Goal: Contribute content: Add original content to the website for others to see

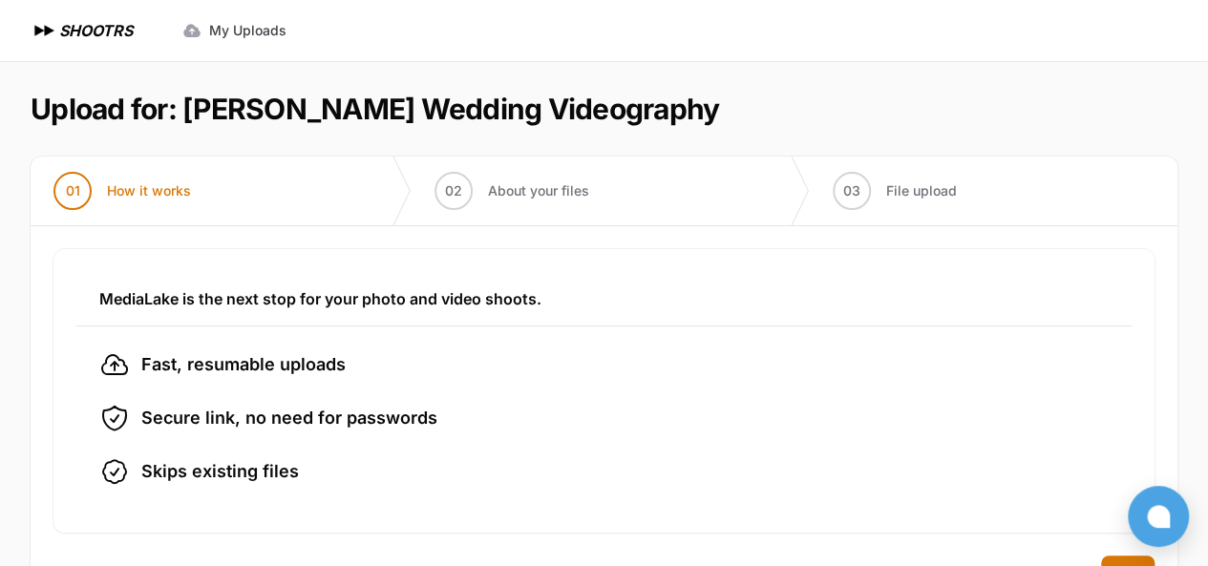
click at [235, 349] on li "Fast, resumable uploads" at bounding box center [603, 364] width 1009 height 31
click at [241, 364] on span "Fast, resumable uploads" at bounding box center [243, 364] width 204 height 27
click at [327, 380] on ul "Fast, resumable uploads Secure link, no need for passwords Skips existing files" at bounding box center [603, 417] width 1009 height 137
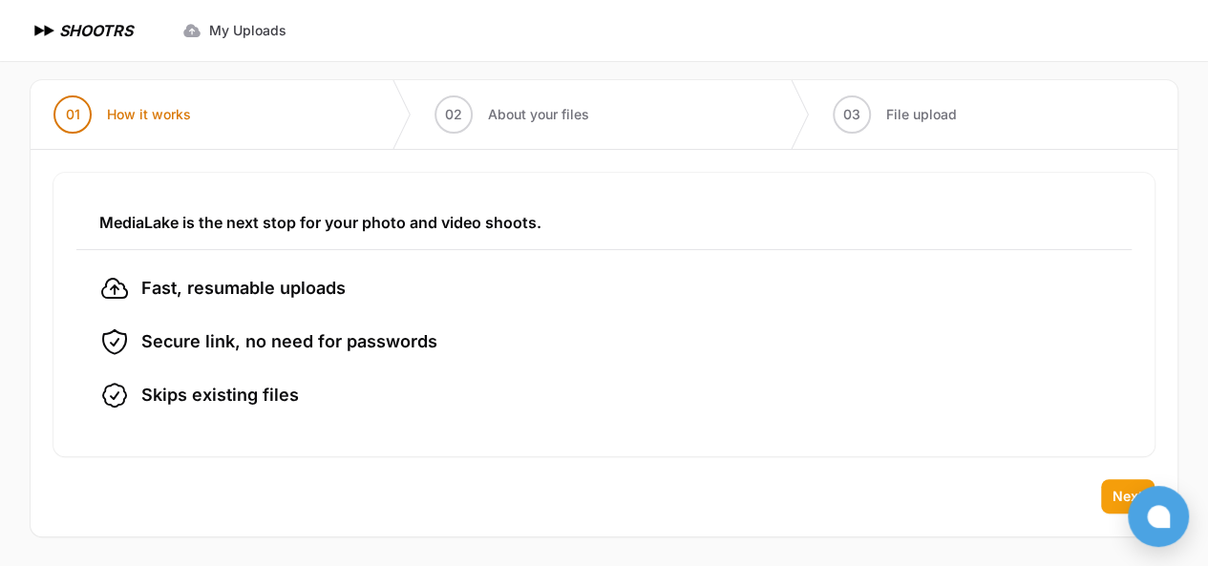
click at [1119, 497] on span "Next" at bounding box center [1127, 496] width 31 height 19
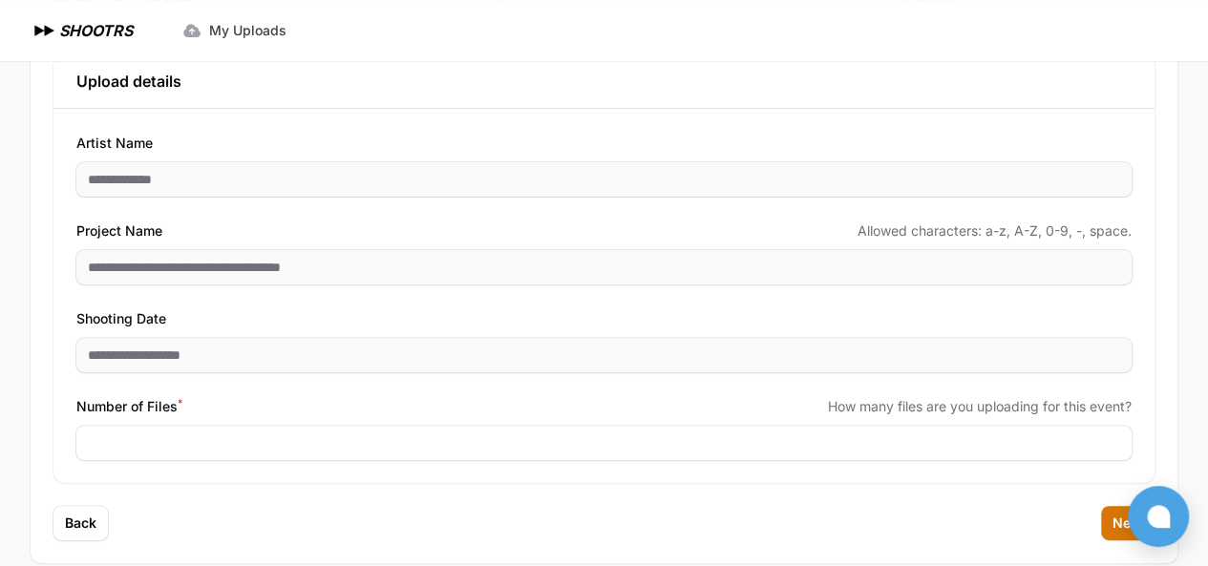
scroll to position [222, 0]
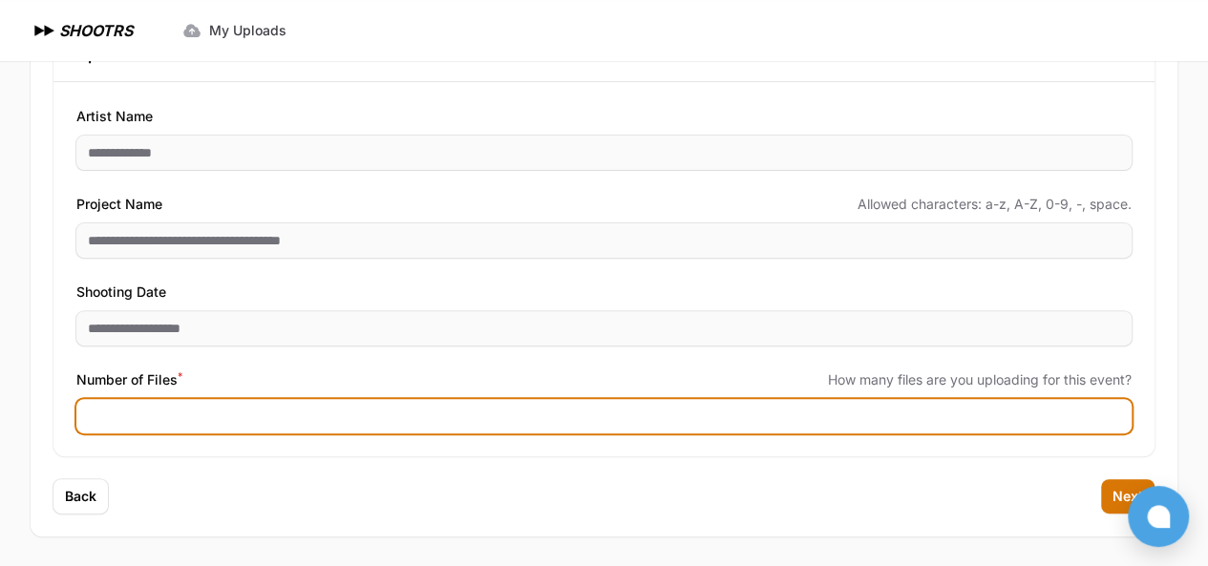
click at [157, 412] on input "Number of Files *" at bounding box center [603, 416] width 1055 height 34
click at [177, 414] on input "Number of Files *" at bounding box center [603, 416] width 1055 height 34
type input "***"
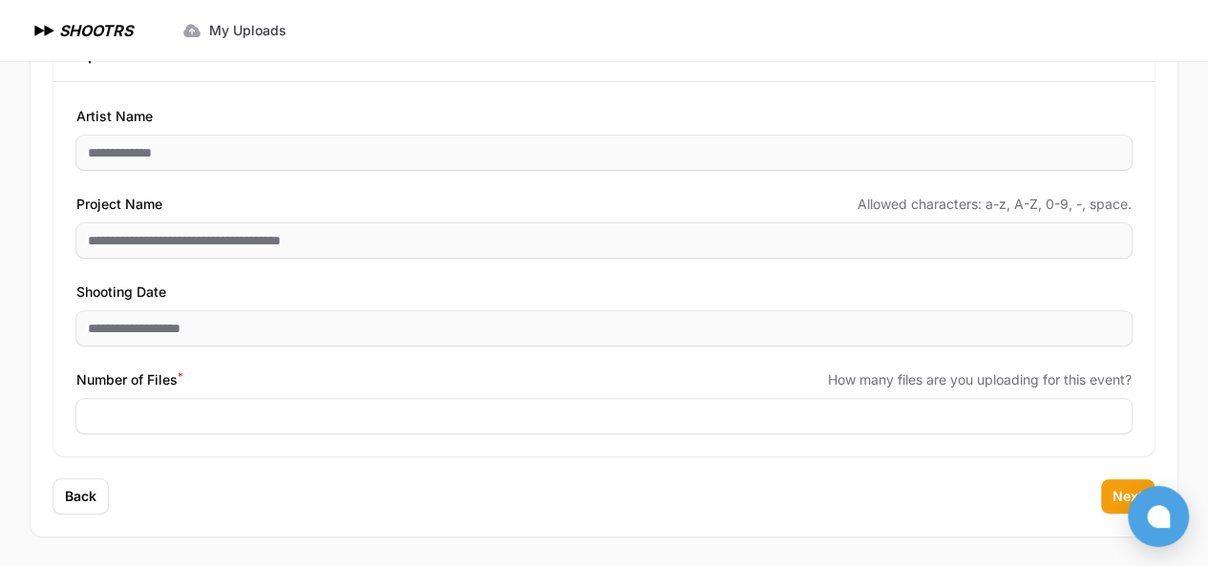
click at [1113, 501] on span "Next" at bounding box center [1127, 496] width 31 height 19
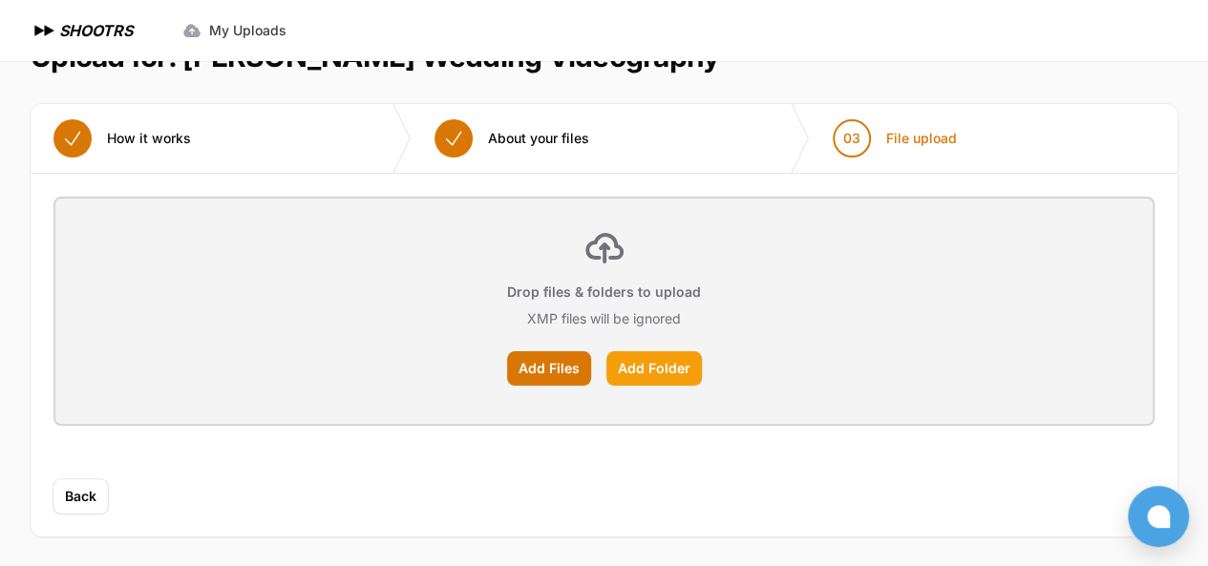
click at [647, 373] on label "Add Folder" at bounding box center [653, 368] width 95 height 34
click at [0, 0] on input "Add Folder" at bounding box center [0, 0] width 0 height 0
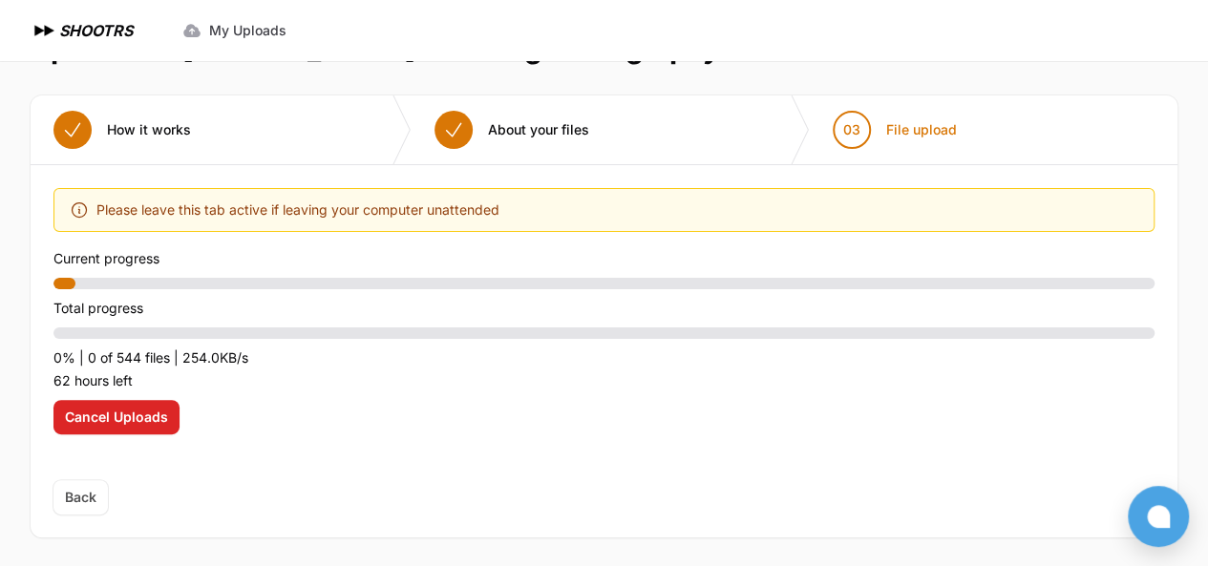
scroll to position [0, 0]
